Goal: Use online tool/utility: Use online tool/utility

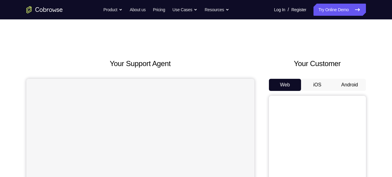
scroll to position [49, 0]
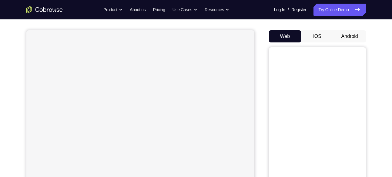
click at [349, 39] on button "Android" at bounding box center [350, 36] width 32 height 12
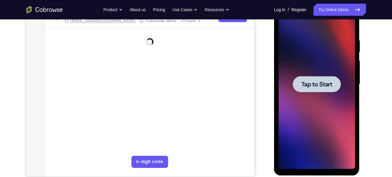
scroll to position [0, 0]
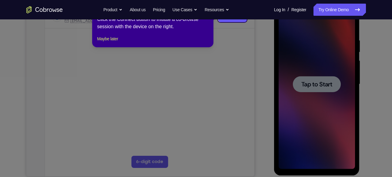
click at [314, 80] on icon at bounding box center [198, 88] width 397 height 177
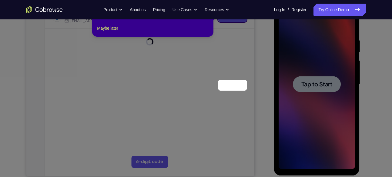
scroll to position [30, 0]
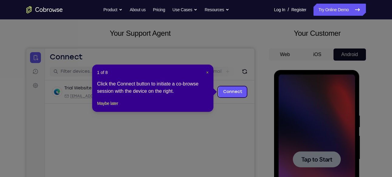
click at [207, 72] on span "×" at bounding box center [207, 72] width 2 height 5
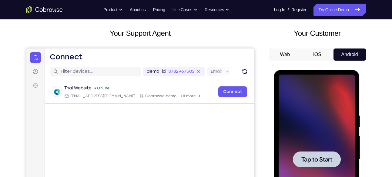
click at [316, 154] on div at bounding box center [317, 159] width 48 height 16
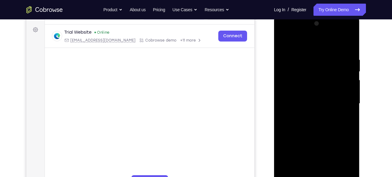
scroll to position [109, 0]
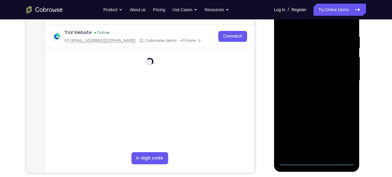
click at [317, 161] on div at bounding box center [317, 81] width 76 height 170
click at [347, 133] on div at bounding box center [317, 81] width 76 height 170
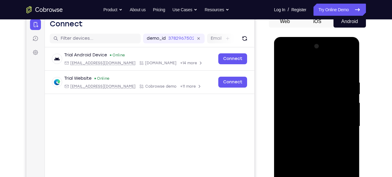
scroll to position [60, 0]
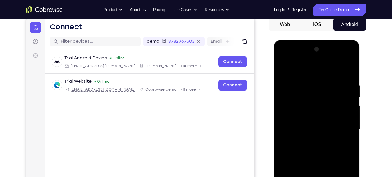
click at [290, 61] on div at bounding box center [317, 130] width 76 height 170
click at [289, 110] on div at bounding box center [317, 130] width 76 height 170
click at [298, 129] on div at bounding box center [317, 130] width 76 height 170
click at [293, 125] on div at bounding box center [317, 130] width 76 height 170
click at [312, 137] on div at bounding box center [317, 130] width 76 height 170
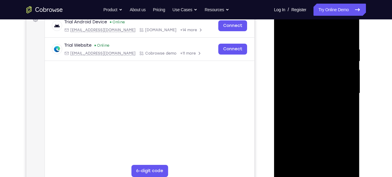
scroll to position [97, 0]
click at [318, 133] on div at bounding box center [317, 93] width 76 height 170
click at [316, 73] on div at bounding box center [317, 93] width 76 height 170
click at [302, 96] on div at bounding box center [317, 93] width 76 height 170
click at [349, 166] on div at bounding box center [317, 93] width 76 height 170
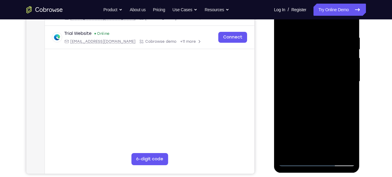
scroll to position [109, 0]
click at [349, 151] on div at bounding box center [317, 81] width 76 height 170
click at [298, 160] on div at bounding box center [317, 81] width 76 height 170
click at [315, 105] on div at bounding box center [317, 81] width 76 height 170
click at [346, 151] on div at bounding box center [317, 81] width 76 height 170
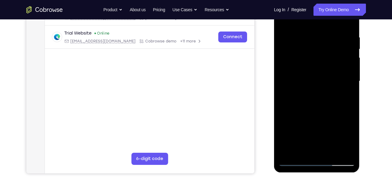
click at [295, 162] on div at bounding box center [317, 81] width 76 height 170
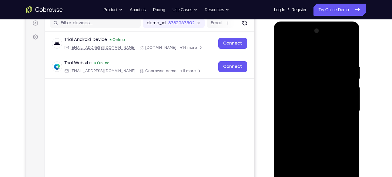
scroll to position [103, 0]
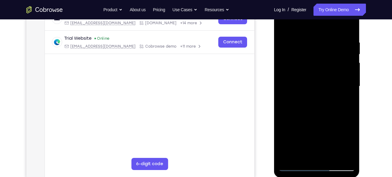
drag, startPoint x: 332, startPoint y: 127, endPoint x: 319, endPoint y: 70, distance: 58.6
click at [319, 70] on div at bounding box center [317, 87] width 76 height 170
drag, startPoint x: 333, startPoint y: 83, endPoint x: 334, endPoint y: 166, distance: 83.1
click at [334, 166] on div at bounding box center [317, 87] width 76 height 170
click at [352, 25] on div at bounding box center [317, 87] width 76 height 170
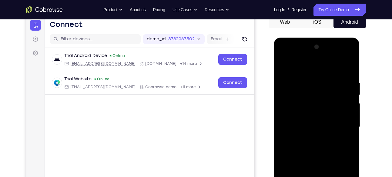
scroll to position [62, 0]
click at [351, 57] on div at bounding box center [317, 127] width 76 height 170
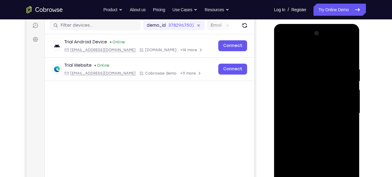
scroll to position [77, 0]
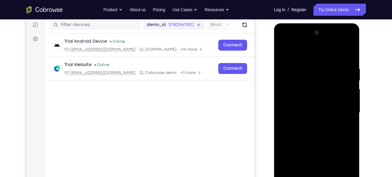
click at [324, 155] on div at bounding box center [317, 113] width 76 height 170
click at [324, 123] on div at bounding box center [317, 113] width 76 height 170
click at [296, 85] on div at bounding box center [317, 113] width 76 height 170
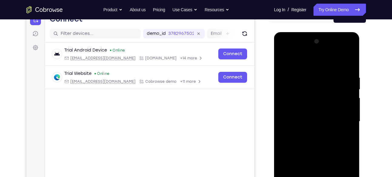
scroll to position [67, 0]
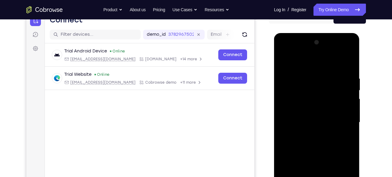
click at [289, 58] on div at bounding box center [317, 123] width 76 height 170
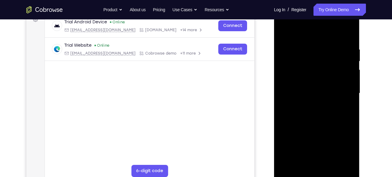
scroll to position [94, 0]
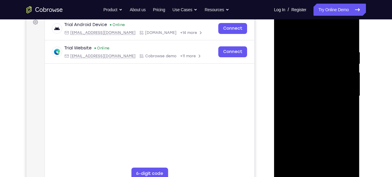
click at [291, 35] on div at bounding box center [317, 96] width 76 height 170
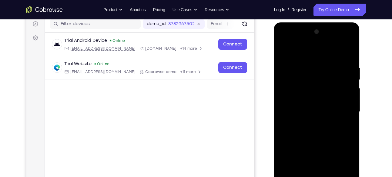
scroll to position [77, 0]
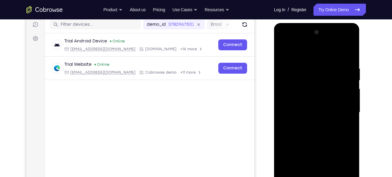
click at [298, 52] on div at bounding box center [317, 113] width 76 height 170
drag, startPoint x: 323, startPoint y: 71, endPoint x: 274, endPoint y: 73, distance: 48.8
click at [274, 73] on div at bounding box center [317, 113] width 86 height 181
click at [341, 52] on div at bounding box center [317, 113] width 76 height 170
drag, startPoint x: 304, startPoint y: 69, endPoint x: 232, endPoint y: 66, distance: 72.5
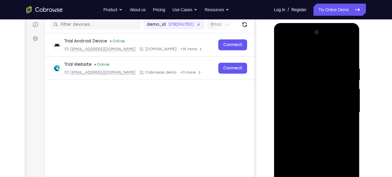
click at [274, 66] on html "Online web based iOS Simulators and Android Emulators. Run iPhone, iPad, Mobile…" at bounding box center [317, 114] width 86 height 182
drag, startPoint x: 330, startPoint y: 71, endPoint x: 287, endPoint y: 72, distance: 42.8
click at [287, 72] on div at bounding box center [317, 113] width 76 height 170
click at [340, 51] on div at bounding box center [317, 113] width 76 height 170
click at [336, 80] on div at bounding box center [317, 113] width 76 height 170
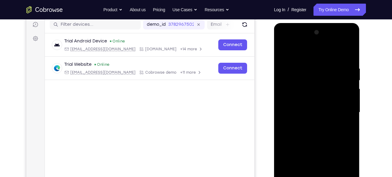
drag, startPoint x: 304, startPoint y: 130, endPoint x: 348, endPoint y: 130, distance: 44.0
click at [348, 130] on div at bounding box center [317, 113] width 76 height 170
drag, startPoint x: 307, startPoint y: 146, endPoint x: 312, endPoint y: 126, distance: 20.5
click at [312, 126] on div at bounding box center [317, 113] width 76 height 170
drag, startPoint x: 291, startPoint y: 128, endPoint x: 302, endPoint y: 125, distance: 11.5
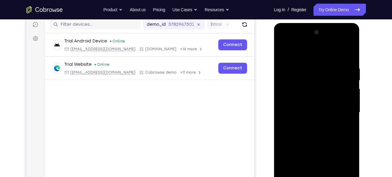
click at [302, 125] on div at bounding box center [317, 113] width 76 height 170
drag, startPoint x: 300, startPoint y: 130, endPoint x: 294, endPoint y: 51, distance: 79.4
click at [294, 51] on div at bounding box center [317, 113] width 76 height 170
drag, startPoint x: 311, startPoint y: 153, endPoint x: 304, endPoint y: 78, distance: 75.3
click at [304, 78] on div at bounding box center [317, 113] width 76 height 170
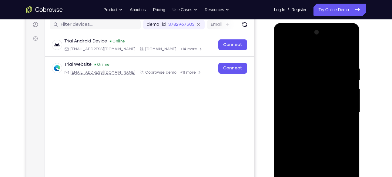
drag, startPoint x: 304, startPoint y: 82, endPoint x: 324, endPoint y: 83, distance: 19.7
click at [324, 83] on div at bounding box center [317, 113] width 76 height 170
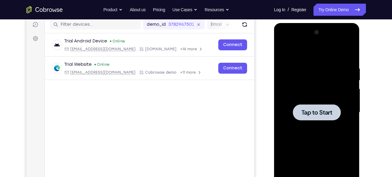
drag, startPoint x: 316, startPoint y: 104, endPoint x: 314, endPoint y: 75, distance: 29.8
click at [314, 23] on div "Tap to Start" at bounding box center [317, 23] width 86 height 0
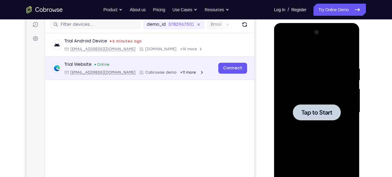
scroll to position [0, 0]
